Goal: Navigation & Orientation: Find specific page/section

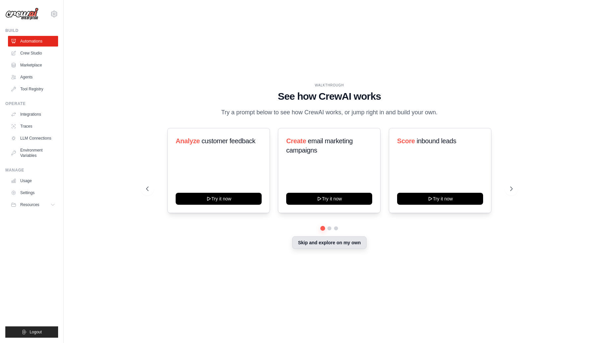
click at [321, 242] on button "Skip and explore on my own" at bounding box center [329, 242] width 74 height 13
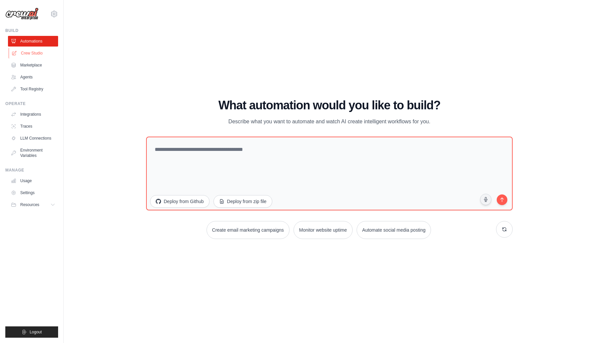
click at [41, 55] on link "Crew Studio" at bounding box center [34, 53] width 50 height 11
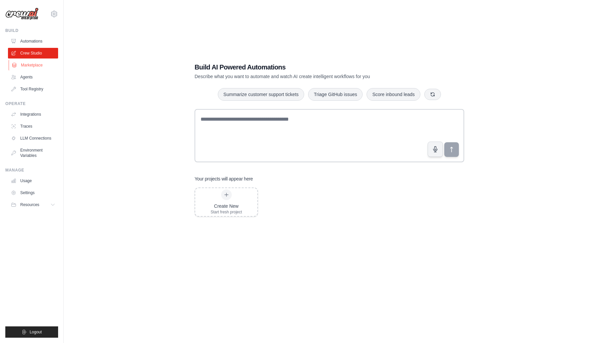
click at [38, 65] on link "Marketplace" at bounding box center [34, 65] width 50 height 11
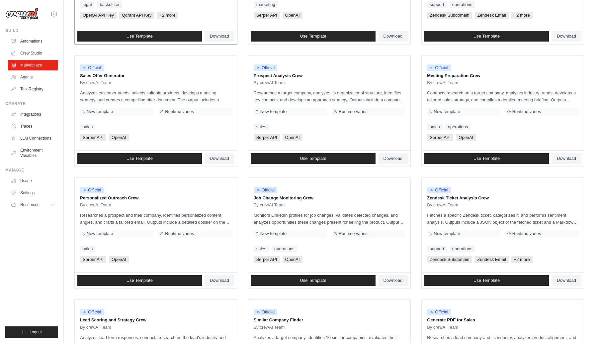
scroll to position [157, 0]
